Goal: Communication & Community: Answer question/provide support

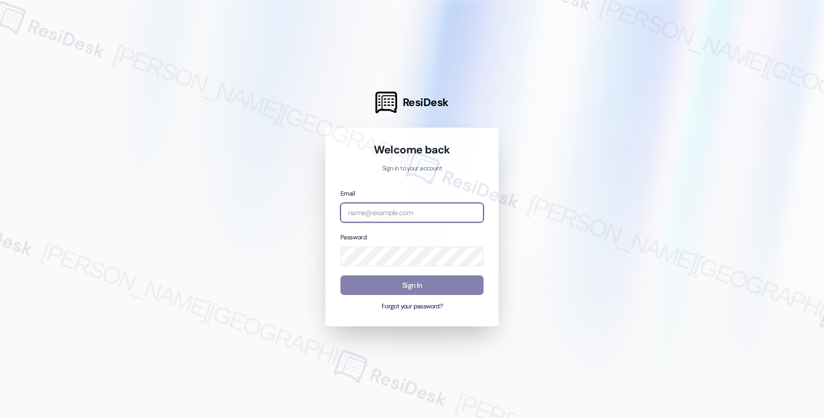
click at [416, 211] on input "email" at bounding box center [411, 213] width 143 height 20
type input "[EMAIL_ADDRESS][PERSON_NAME][DOMAIN_NAME]"
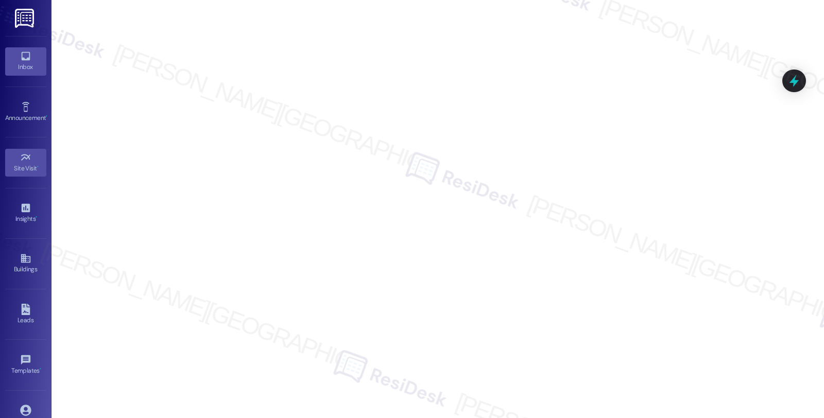
click at [12, 58] on link "Inbox" at bounding box center [25, 61] width 41 height 28
